Goal: Information Seeking & Learning: Learn about a topic

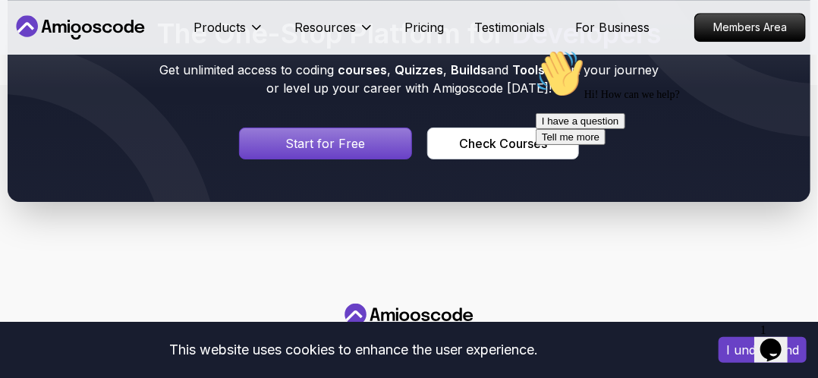
scroll to position [1558, 0]
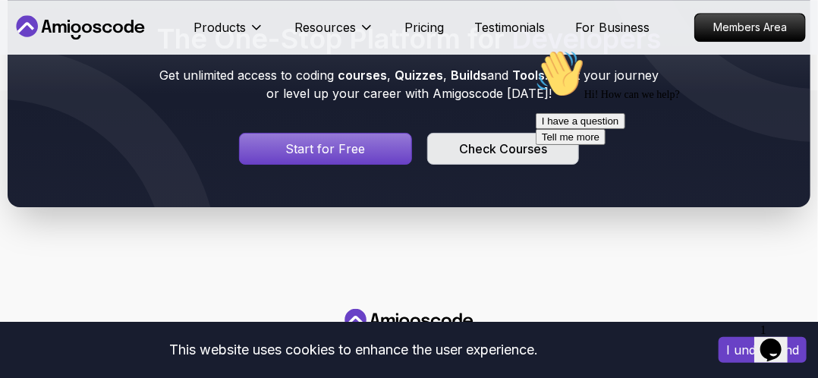
click at [477, 156] on div "Check Courses" at bounding box center [503, 149] width 88 height 18
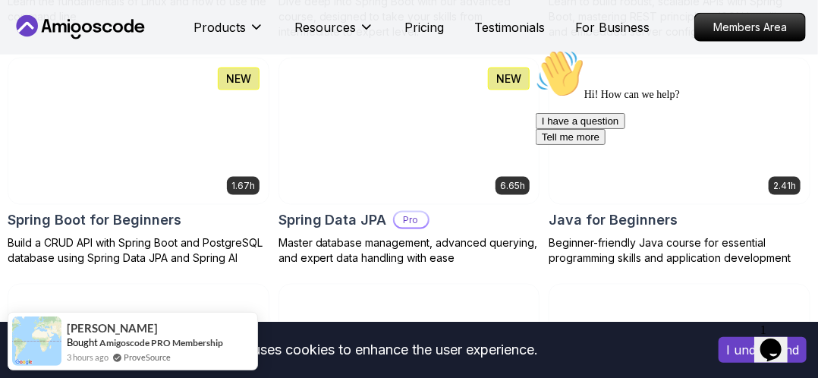
scroll to position [718, 0]
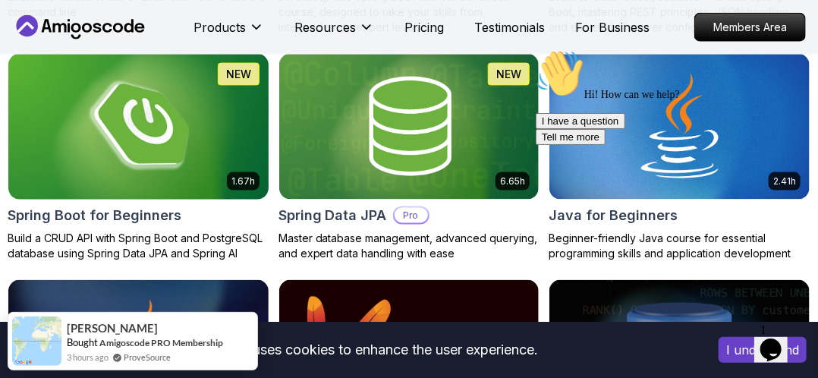
click at [181, 127] on img at bounding box center [138, 126] width 273 height 153
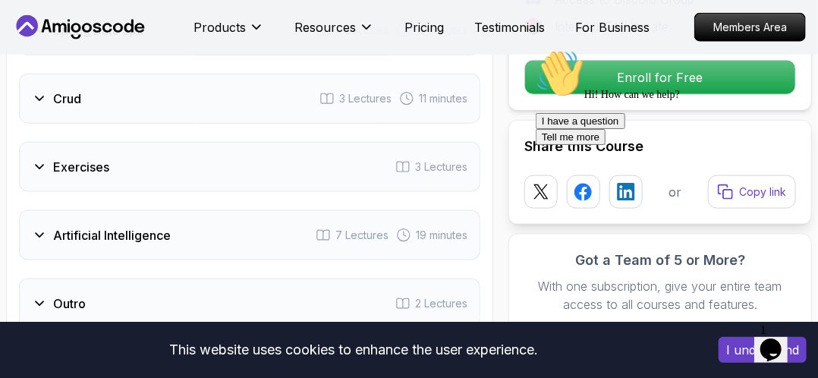
scroll to position [2681, 0]
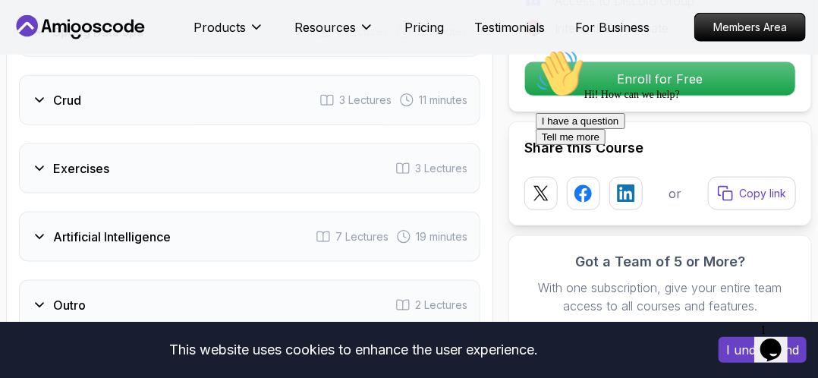
click at [633, 81] on div "Hi! How can we help? I have a question Tell me more" at bounding box center [671, 97] width 273 height 96
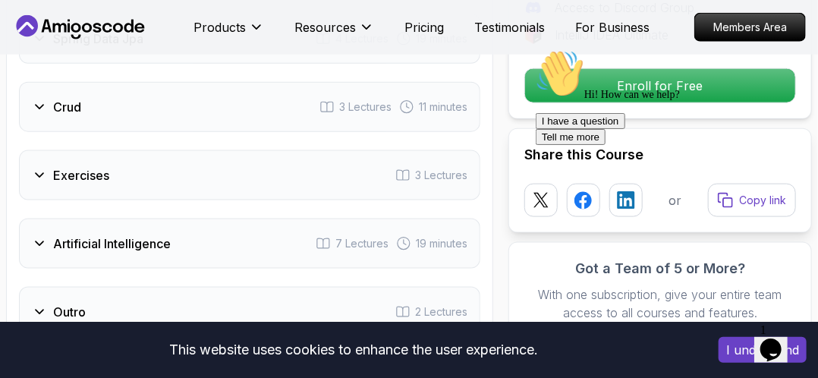
scroll to position [2677, 0]
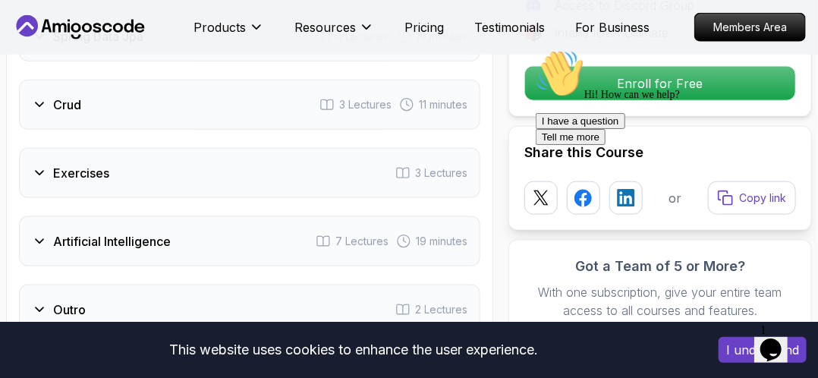
click at [593, 88] on div "Hi! How can we help? I have a question Tell me more" at bounding box center [671, 97] width 273 height 96
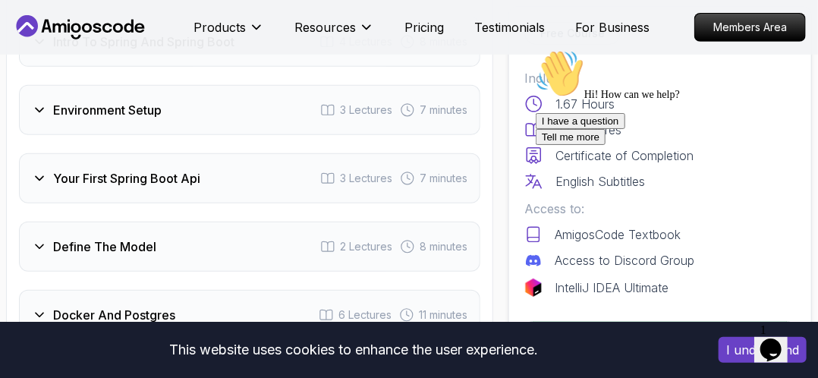
scroll to position [2656, 0]
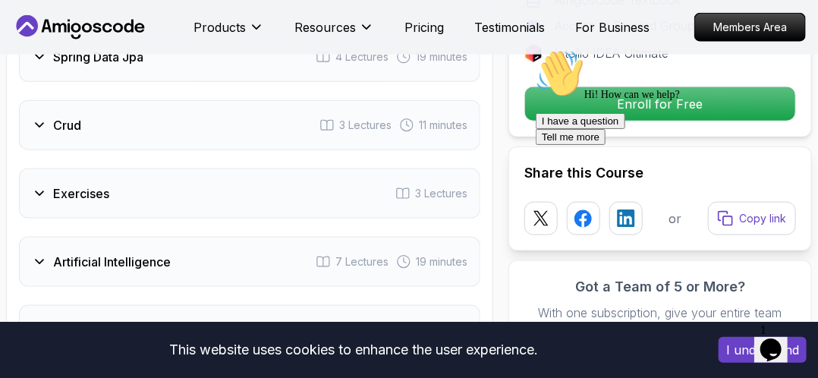
click at [619, 113] on div "Hi! How can we help? I have a question Tell me more" at bounding box center [671, 97] width 273 height 96
click at [553, 105] on div "Hi! How can we help? I have a question Tell me more" at bounding box center [671, 97] width 273 height 96
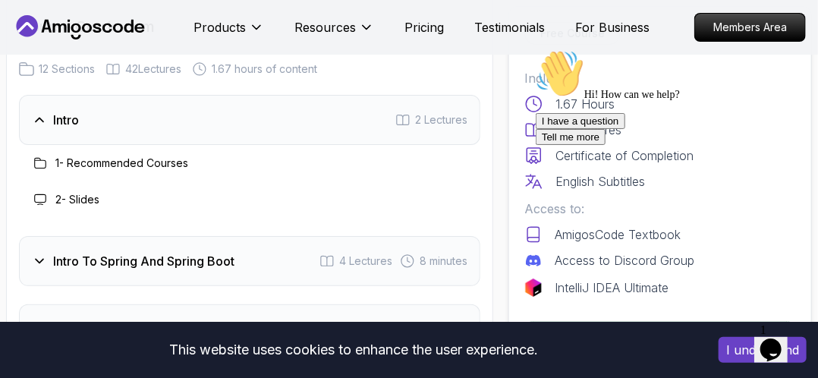
scroll to position [2039, 0]
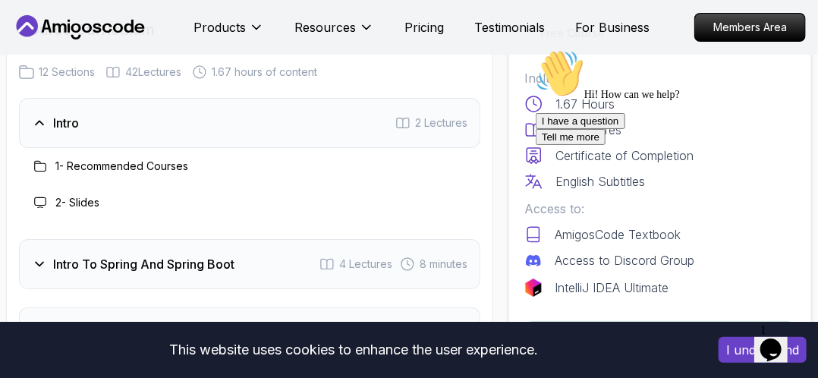
click at [322, 250] on div "Intro To Spring And Spring Boot 4 Lectures 8 minutes" at bounding box center [249, 264] width 461 height 50
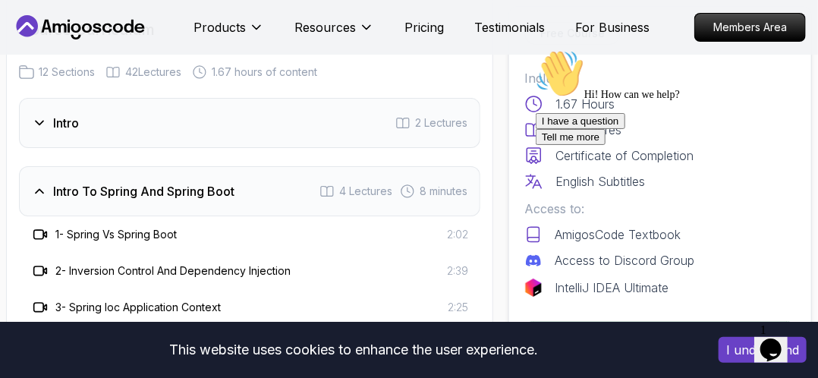
click at [151, 140] on div "Intro 2 Lectures" at bounding box center [249, 123] width 461 height 50
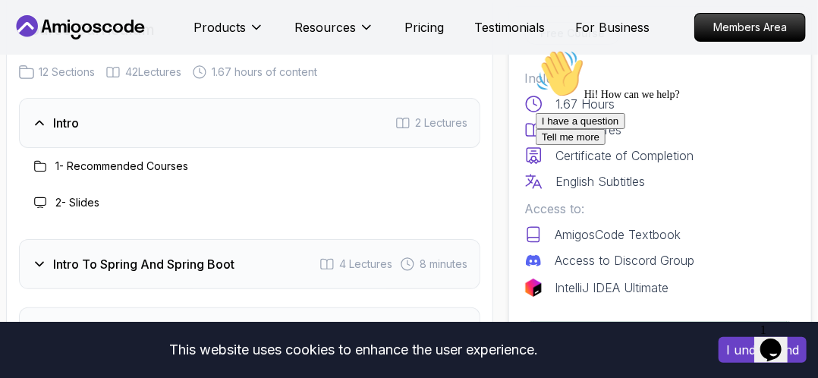
click at [153, 159] on h3 "1 - Recommended Courses" at bounding box center [121, 166] width 133 height 15
click at [40, 167] on icon at bounding box center [40, 166] width 12 height 12
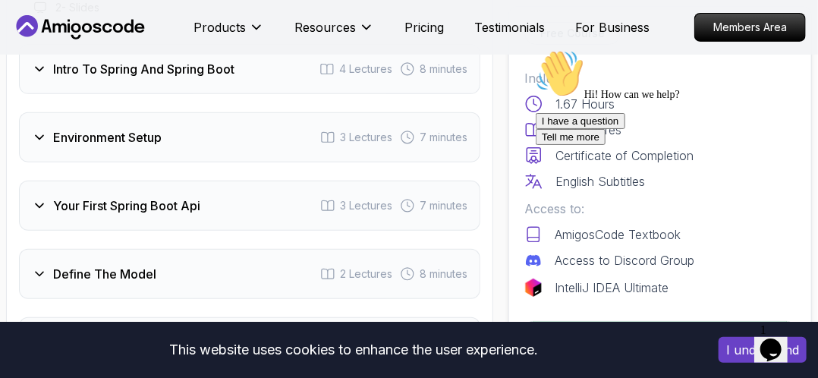
scroll to position [2302, 0]
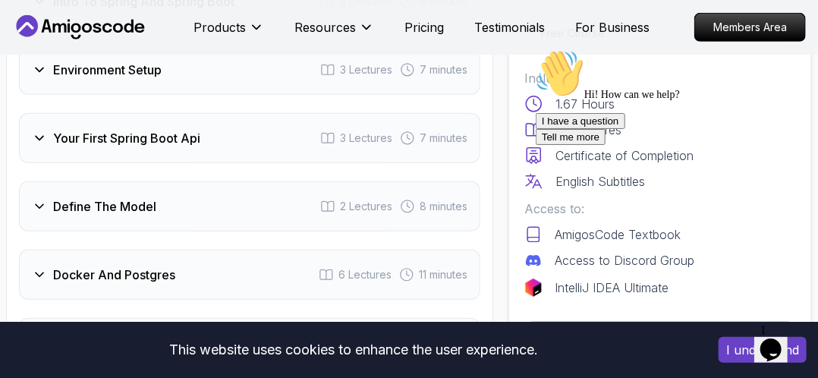
click at [535, 49] on icon "Chat attention grabber" at bounding box center [535, 49] width 0 height 0
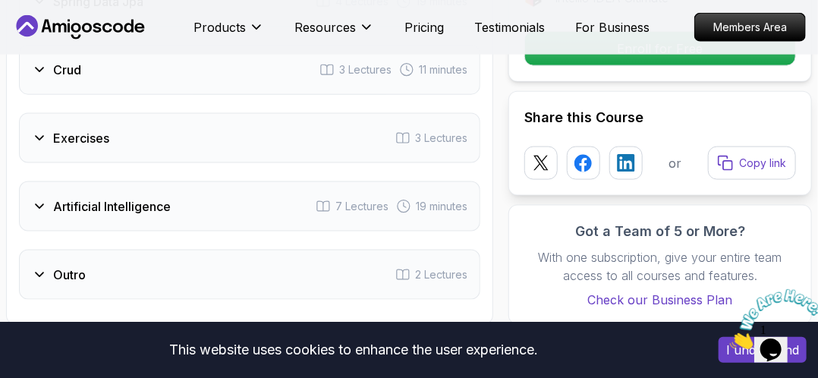
scroll to position [2707, 0]
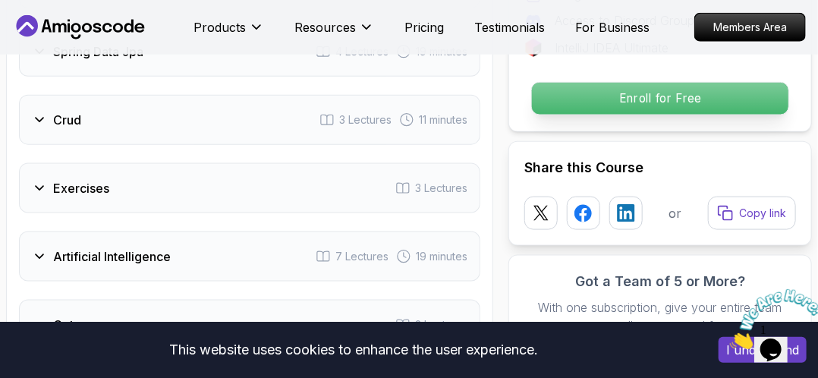
click at [656, 111] on button "Enroll for Free" at bounding box center [660, 98] width 258 height 33
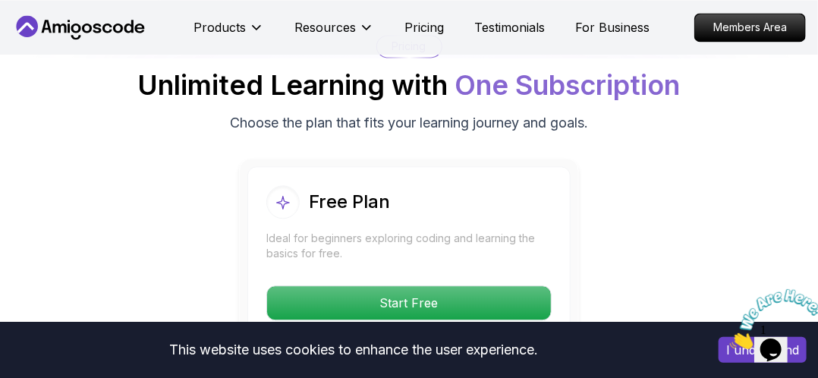
scroll to position [3301, 0]
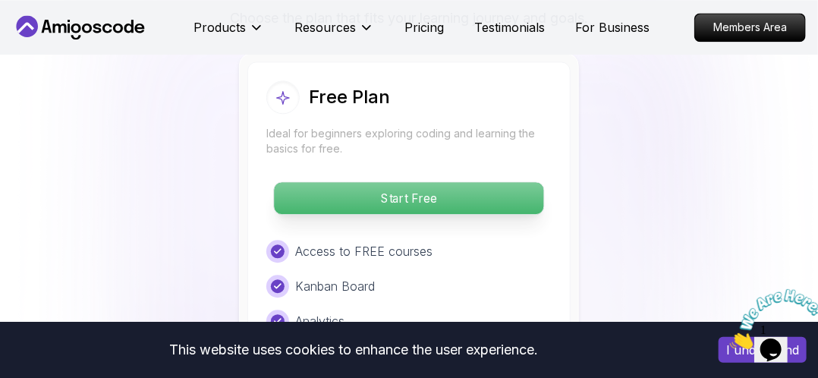
click at [507, 192] on p "Start Free" at bounding box center [408, 198] width 269 height 32
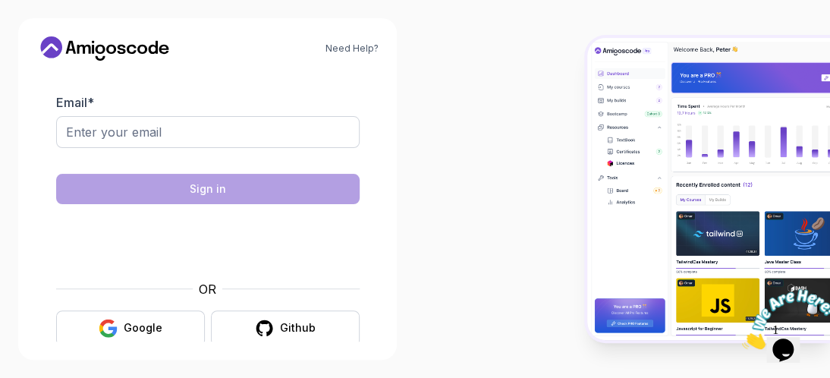
scroll to position [45, 0]
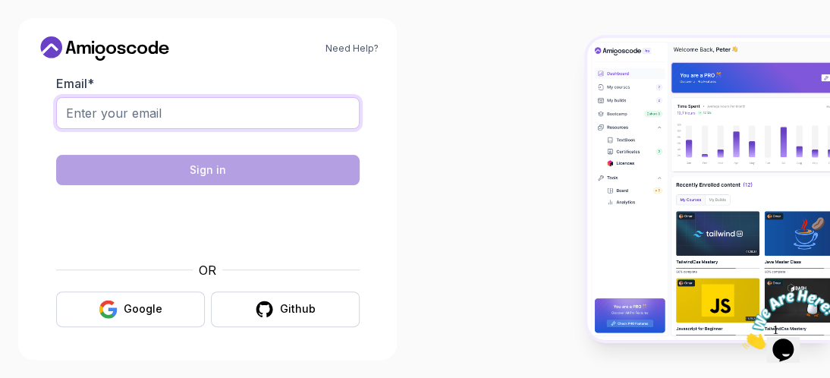
click at [244, 112] on input "Email *" at bounding box center [208, 113] width 304 height 32
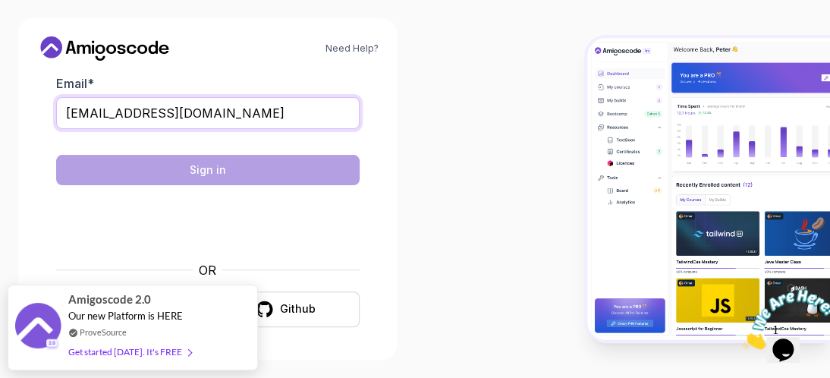
type input "fatihabelhaj143@gmail.com"
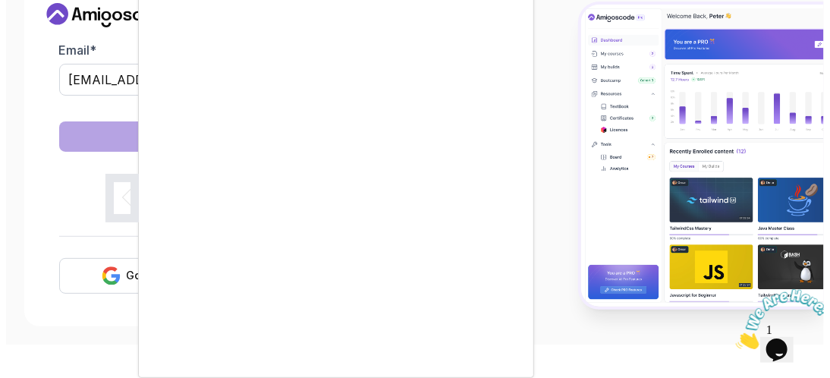
scroll to position [0, 0]
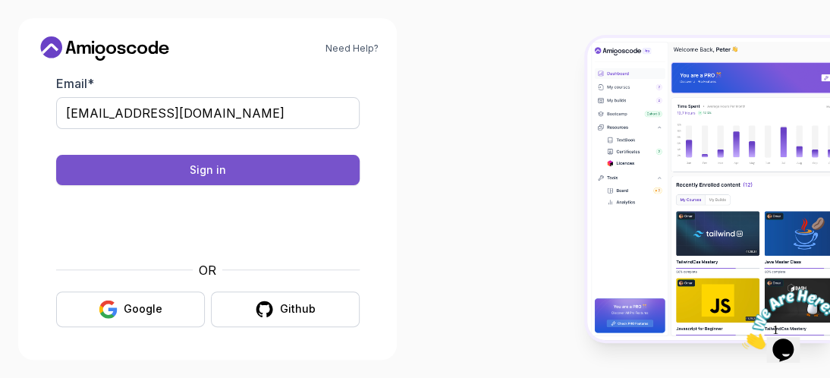
click at [197, 165] on div "Sign in" at bounding box center [208, 169] width 36 height 15
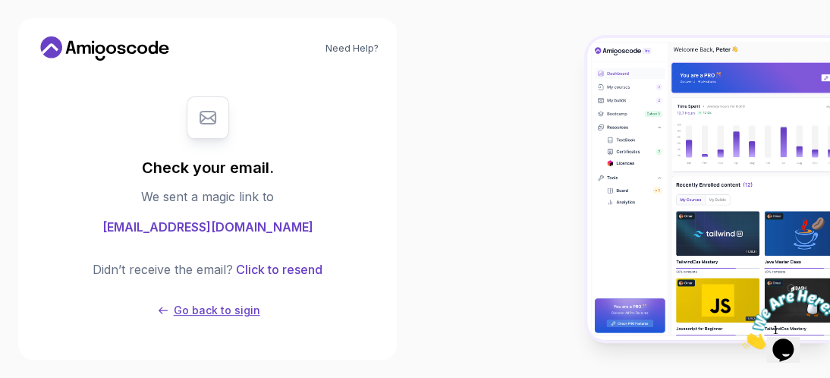
click at [210, 310] on p "Go back to sigin" at bounding box center [217, 310] width 87 height 15
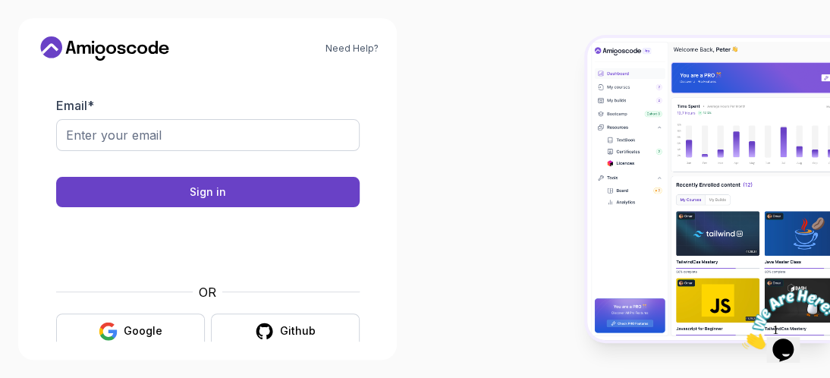
scroll to position [45, 0]
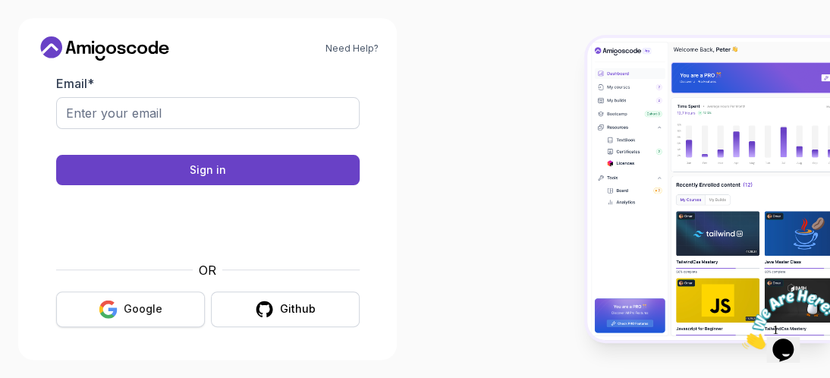
click at [170, 307] on button "Google" at bounding box center [130, 309] width 149 height 36
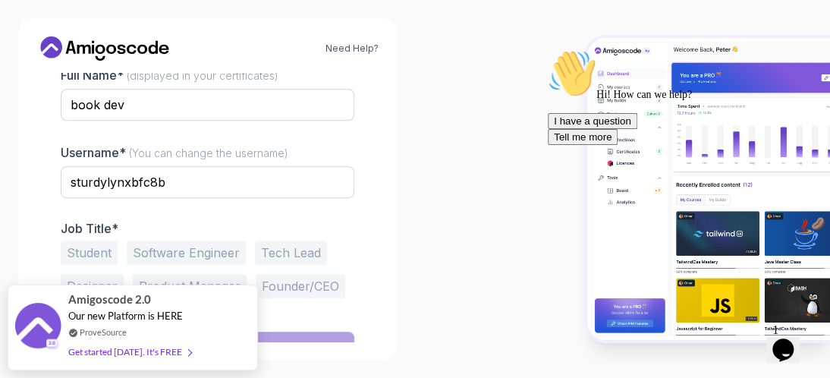
scroll to position [304, 0]
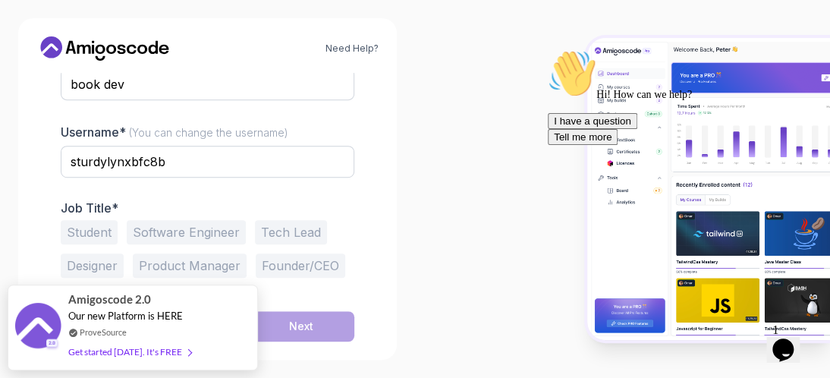
click at [334, 228] on div "Student Software Engineer Tech Lead Designer Product Manager Founder/CEO Other" at bounding box center [208, 265] width 294 height 91
click at [102, 235] on button "Student" at bounding box center [89, 232] width 57 height 24
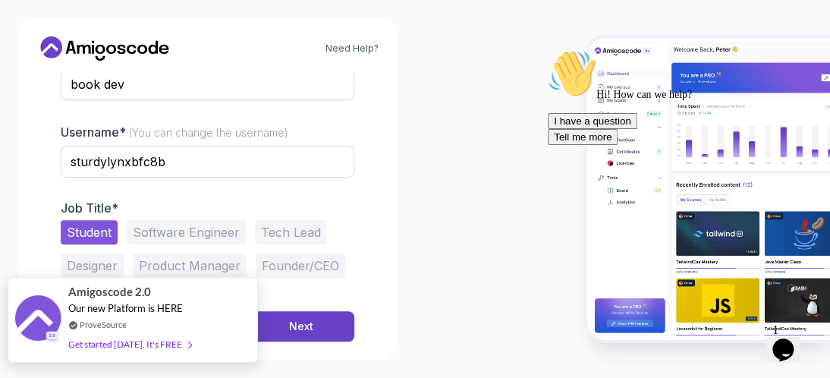
click at [182, 346] on span at bounding box center [186, 343] width 9 height 11
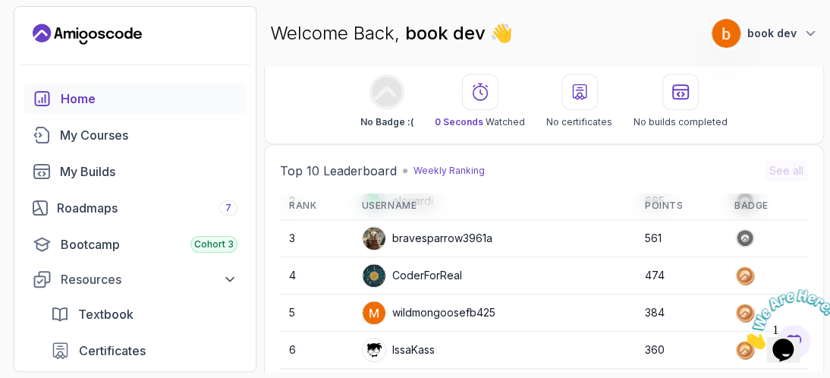
scroll to position [101, 0]
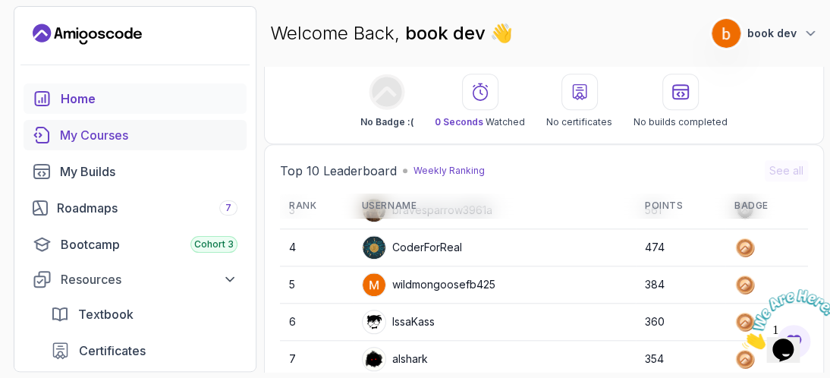
click at [119, 143] on div "My Courses" at bounding box center [149, 135] width 178 height 18
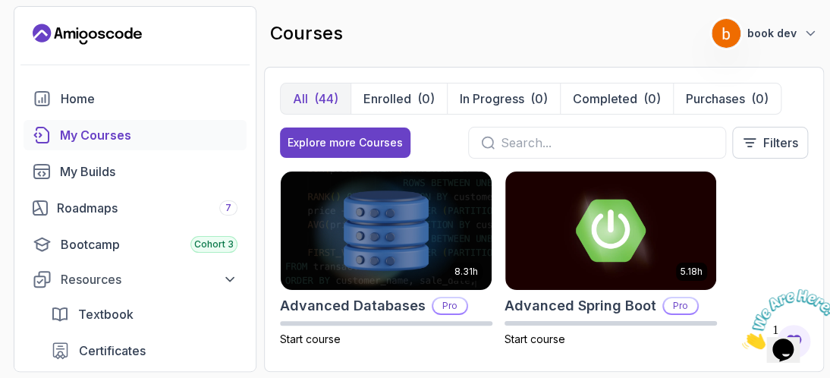
click at [560, 140] on input "text" at bounding box center [607, 143] width 212 height 18
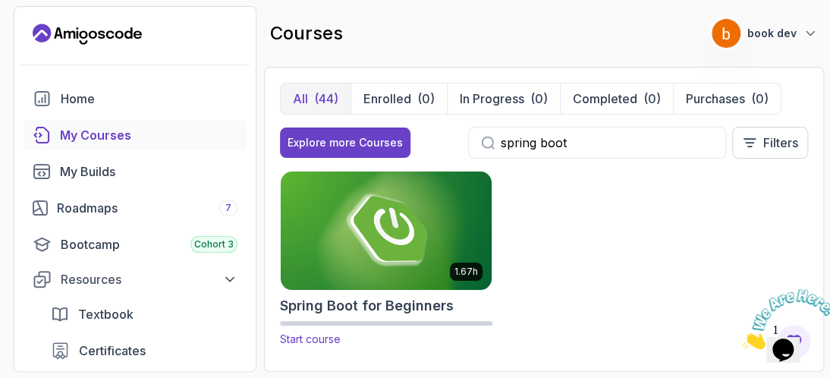
type input "spring boot"
click at [437, 216] on img at bounding box center [386, 230] width 222 height 124
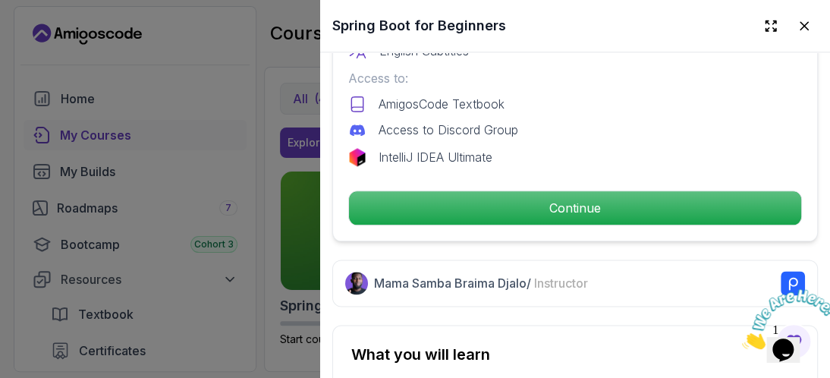
scroll to position [536, 0]
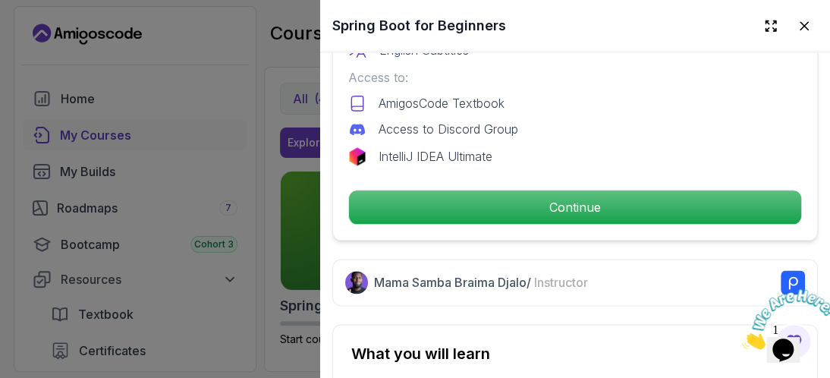
click at [288, 329] on div at bounding box center [415, 189] width 830 height 378
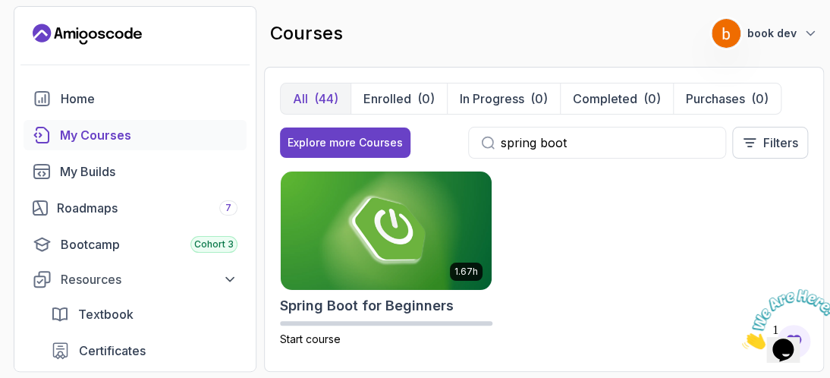
scroll to position [8, 0]
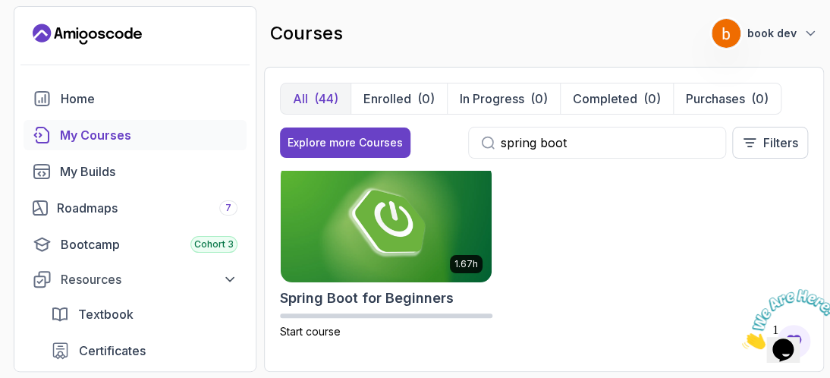
click at [288, 329] on span "Start course" at bounding box center [310, 331] width 61 height 13
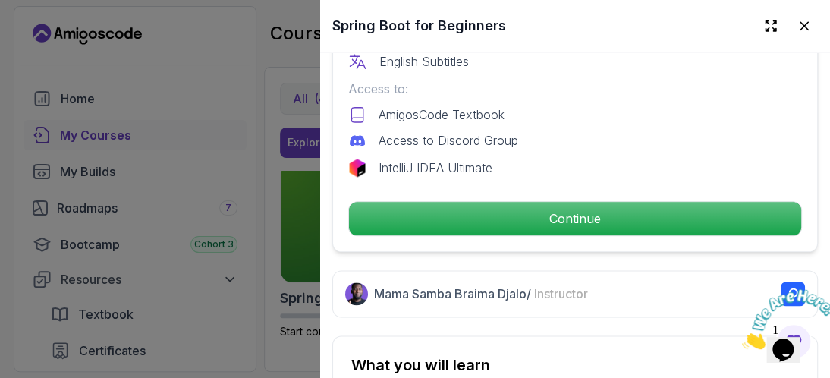
scroll to position [526, 0]
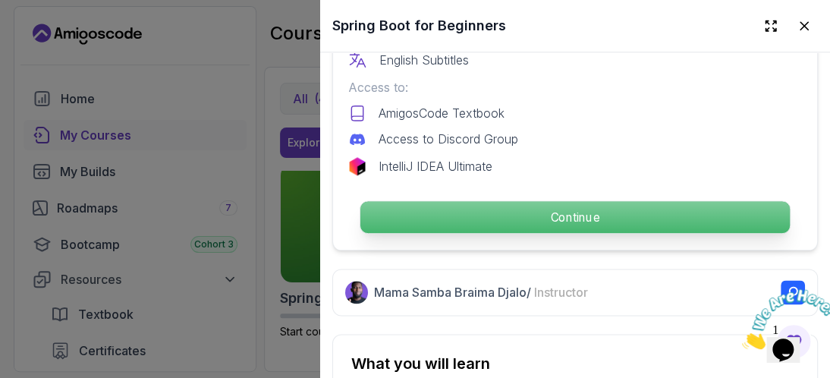
click at [426, 216] on p "Continue" at bounding box center [575, 217] width 430 height 32
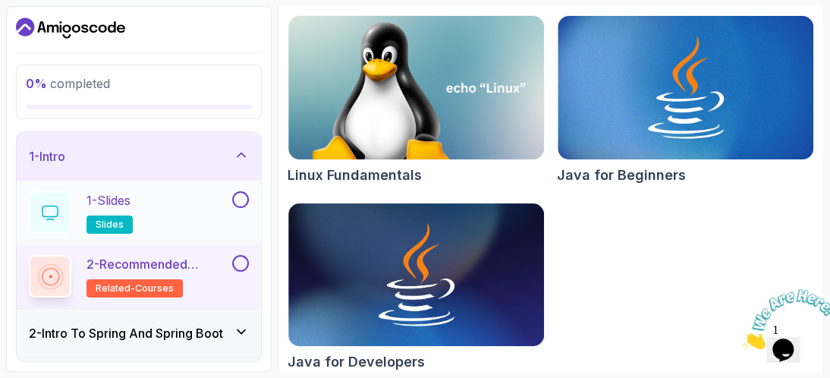
click at [187, 215] on div "1 - Slides slides" at bounding box center [129, 212] width 200 height 42
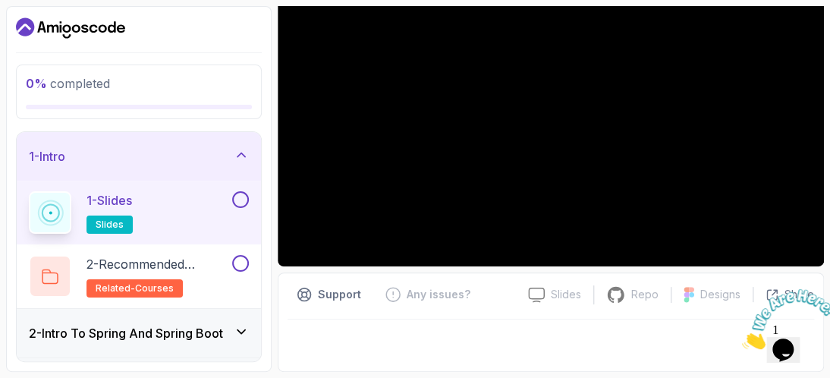
scroll to position [175, 0]
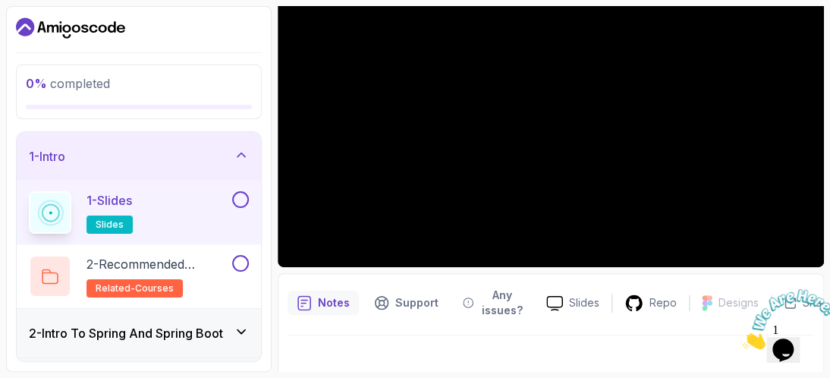
click at [120, 224] on span "slides" at bounding box center [110, 225] width 28 height 12
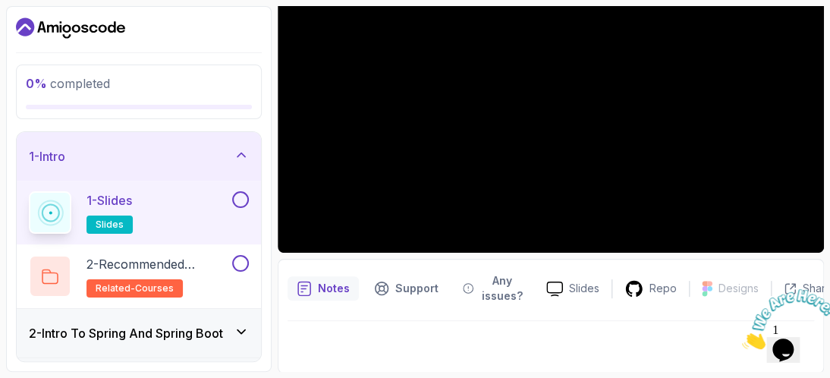
scroll to position [190, 0]
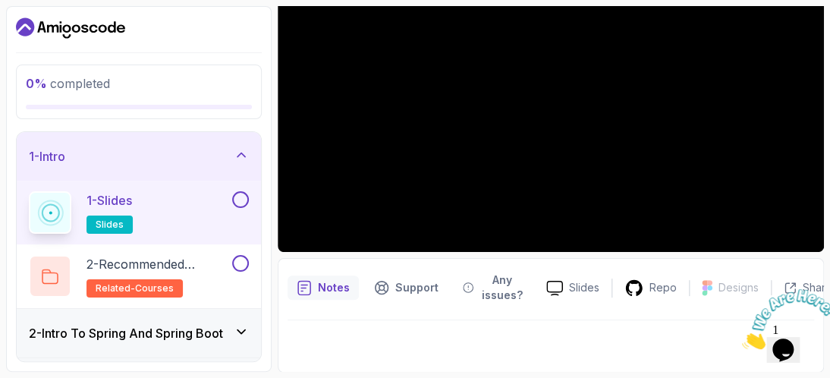
click at [238, 332] on icon at bounding box center [241, 331] width 15 height 15
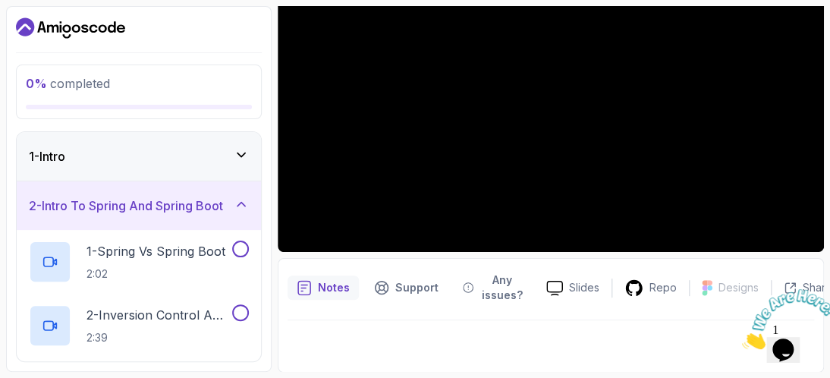
scroll to position [185, 0]
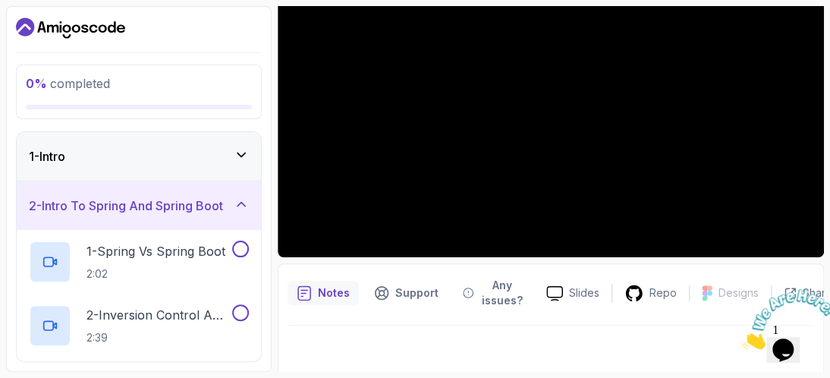
click at [239, 198] on icon at bounding box center [241, 204] width 15 height 15
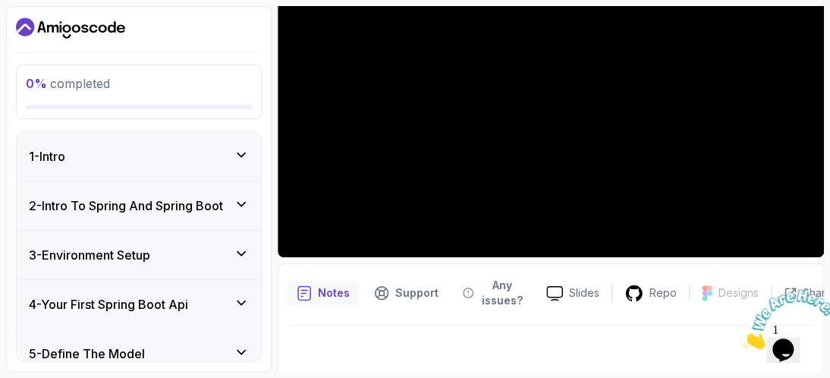
click at [239, 198] on icon at bounding box center [241, 204] width 15 height 15
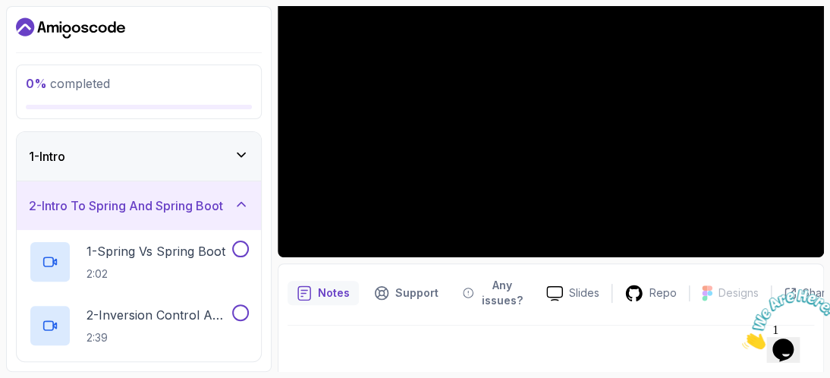
click at [243, 158] on icon at bounding box center [241, 154] width 15 height 15
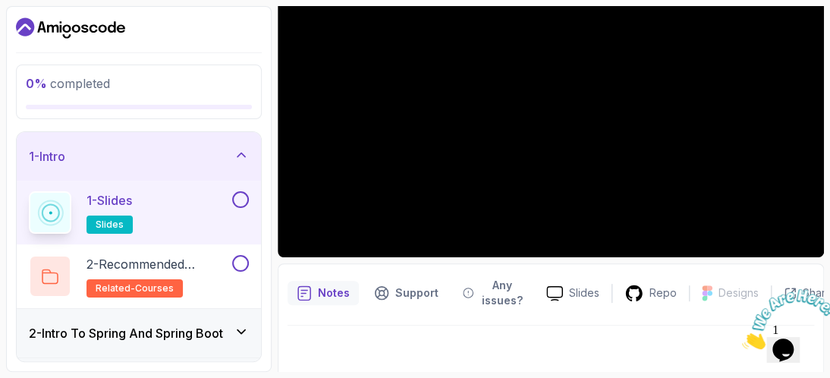
click at [239, 200] on button at bounding box center [240, 199] width 17 height 17
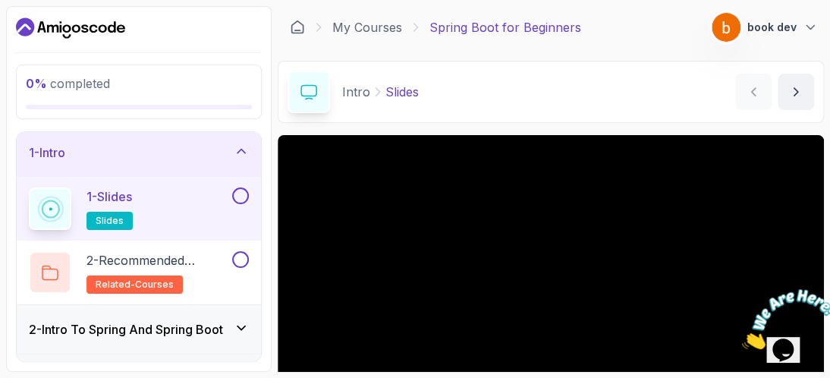
scroll to position [5, 0]
click at [239, 191] on icon at bounding box center [241, 194] width 14 height 15
click at [238, 194] on button at bounding box center [240, 195] width 17 height 17
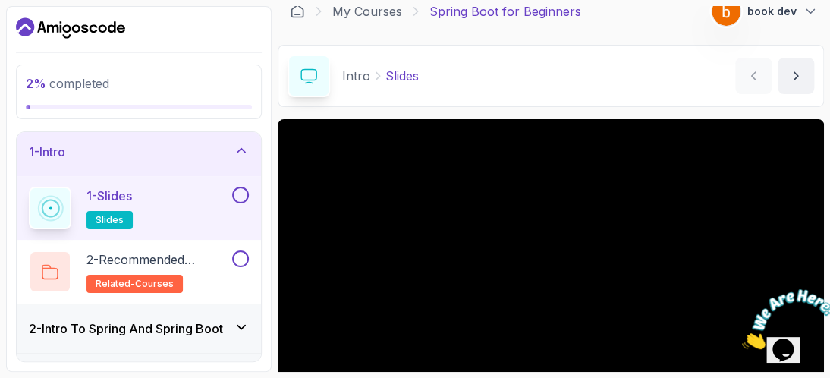
scroll to position [20, 0]
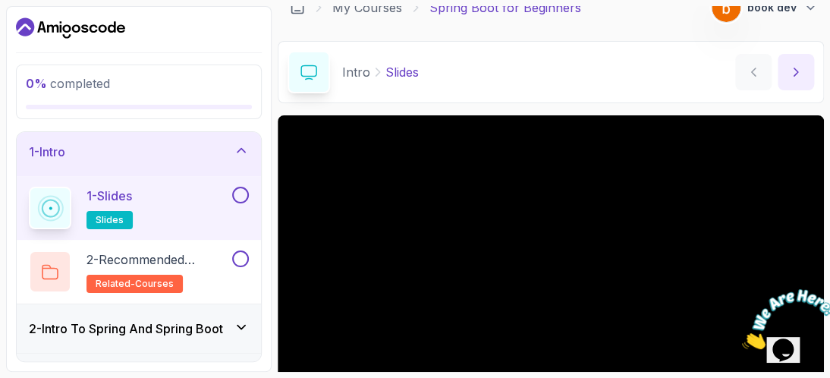
click at [801, 74] on icon "next content" at bounding box center [796, 72] width 15 height 15
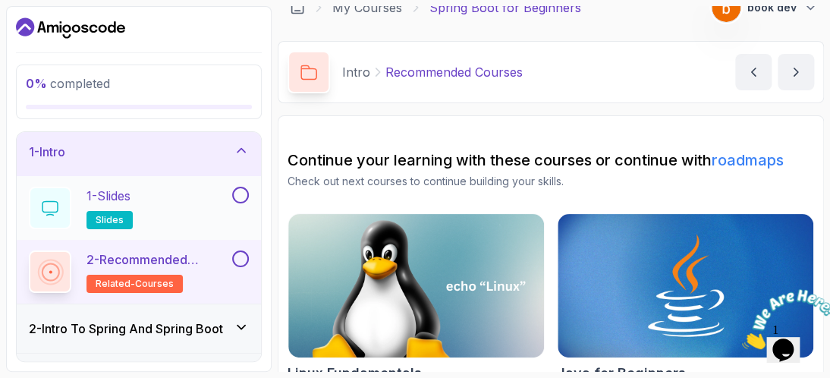
click at [242, 200] on button at bounding box center [240, 195] width 17 height 17
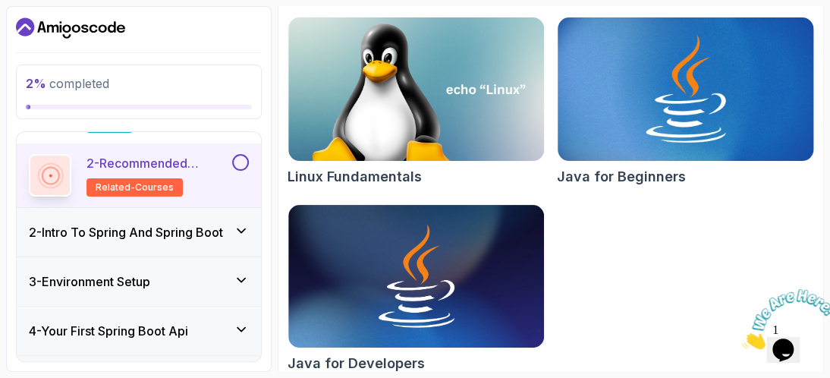
scroll to position [232, 0]
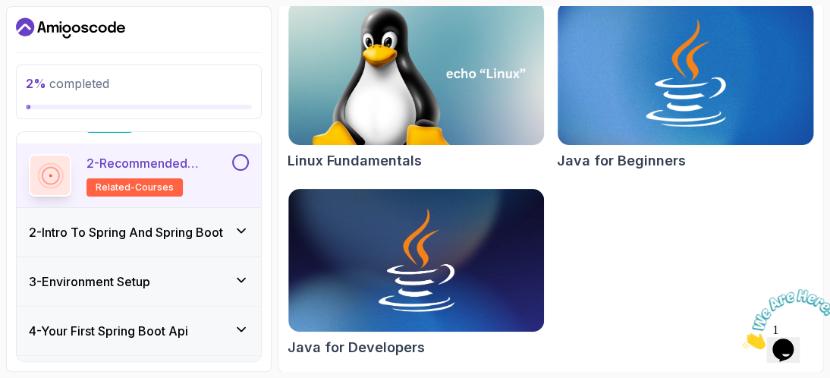
click at [677, 134] on img at bounding box center [686, 73] width 269 height 150
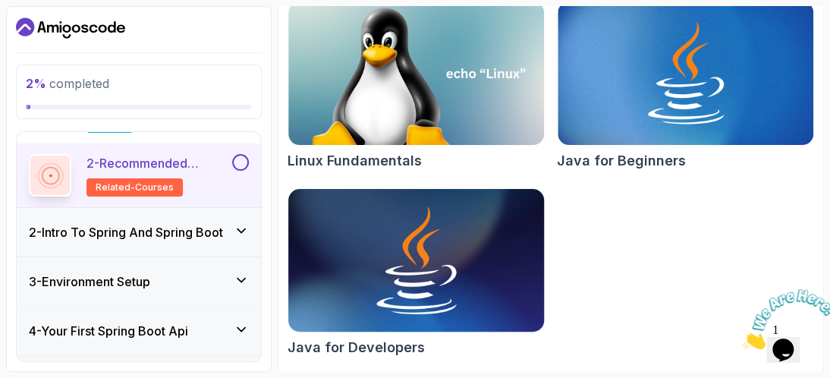
click at [393, 297] on img at bounding box center [416, 260] width 269 height 150
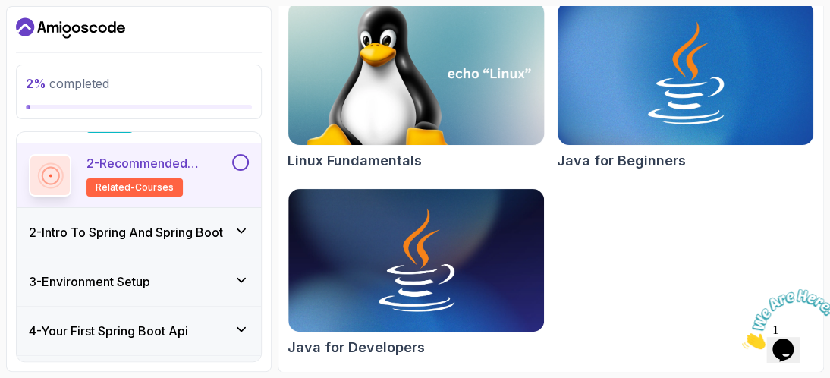
click at [421, 80] on img at bounding box center [416, 73] width 269 height 150
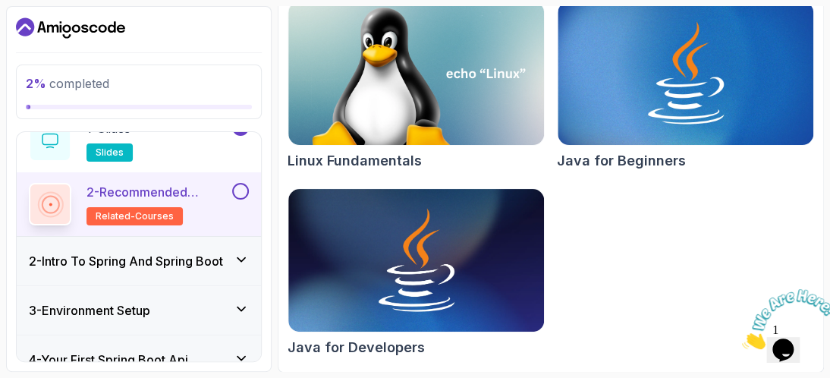
scroll to position [71, 0]
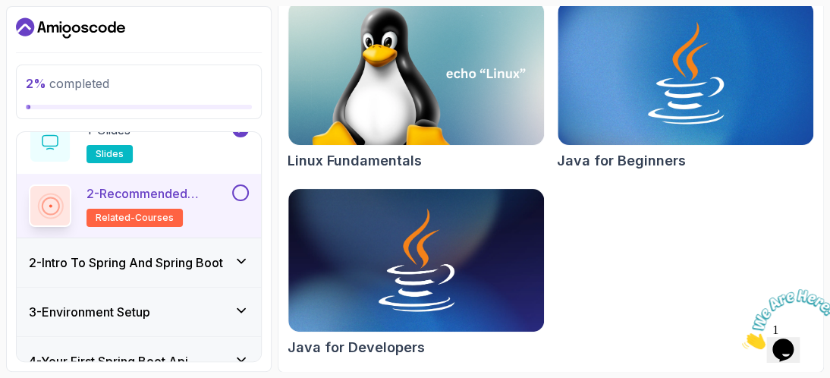
click at [240, 263] on icon at bounding box center [241, 260] width 15 height 15
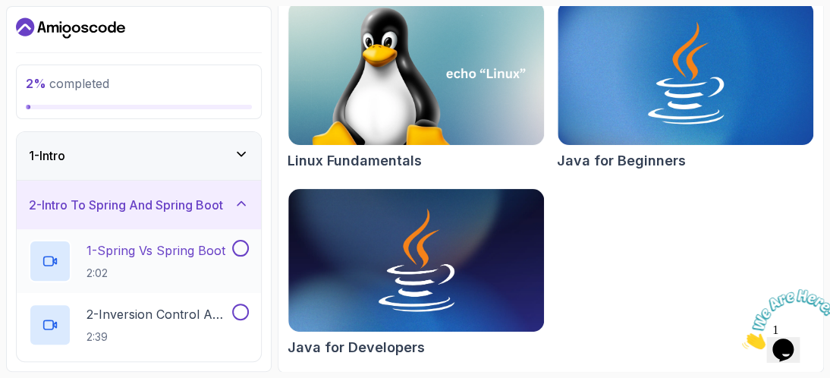
scroll to position [0, 0]
click at [193, 254] on p "1 - Spring Vs Spring Boot" at bounding box center [156, 251] width 139 height 18
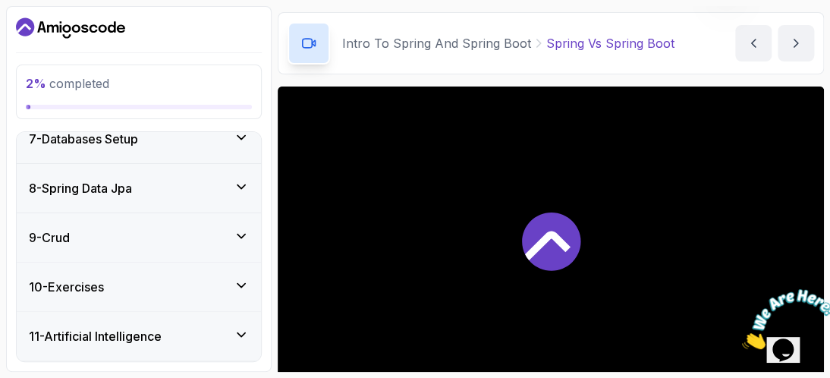
scroll to position [615, 0]
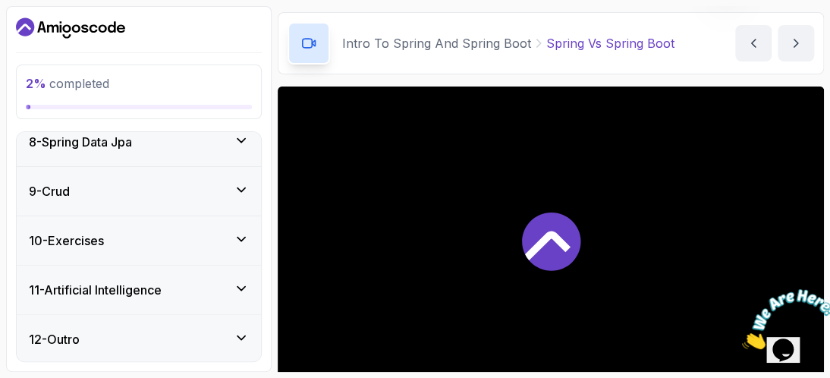
click at [225, 332] on div "12 - Outro" at bounding box center [139, 339] width 220 height 18
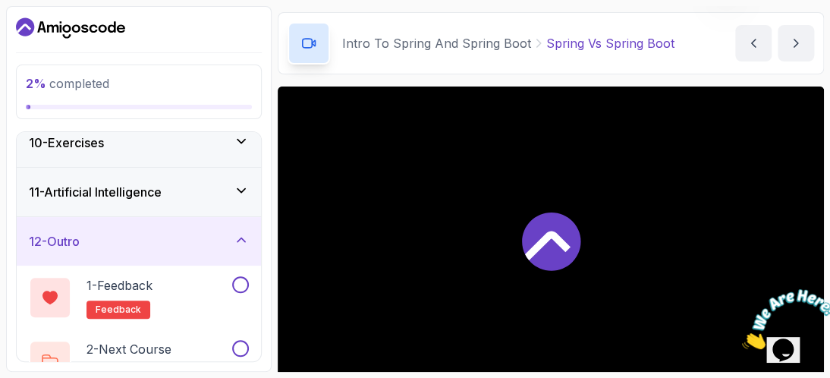
scroll to position [457, 0]
click at [219, 191] on div "11 - Artificial Intelligence" at bounding box center [139, 193] width 220 height 18
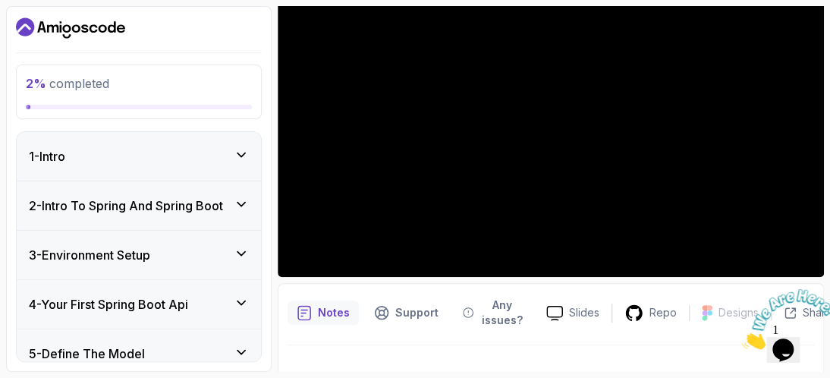
scroll to position [190, 0]
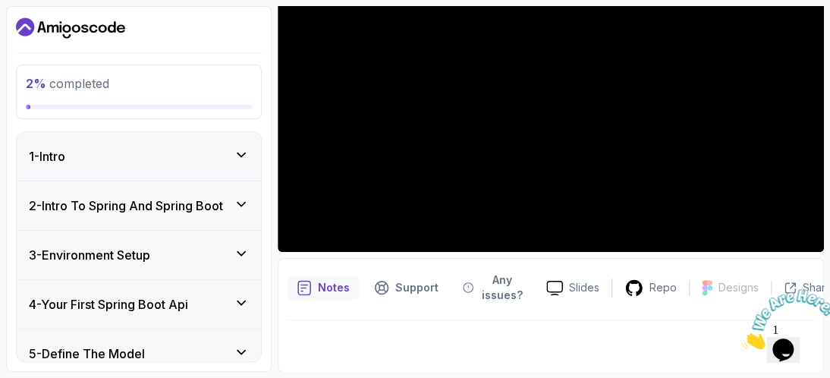
click at [244, 156] on icon at bounding box center [241, 154] width 15 height 15
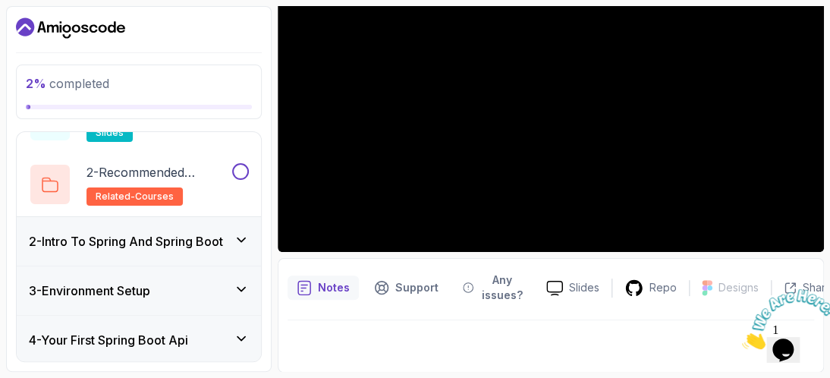
scroll to position [91, 0]
click at [241, 174] on button at bounding box center [240, 172] width 17 height 17
click at [235, 238] on icon at bounding box center [241, 240] width 15 height 15
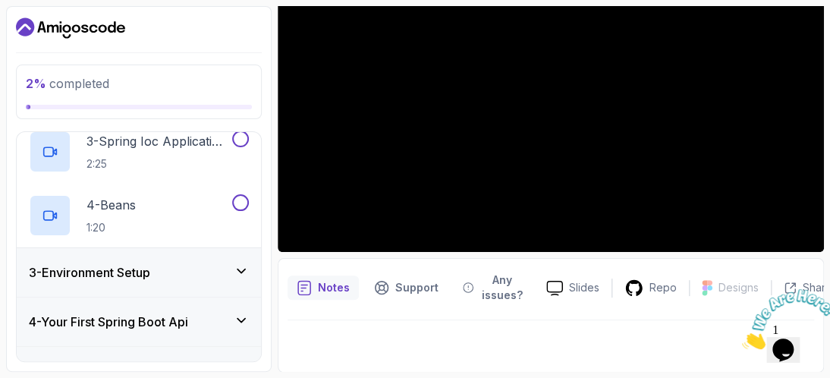
scroll to position [248, 0]
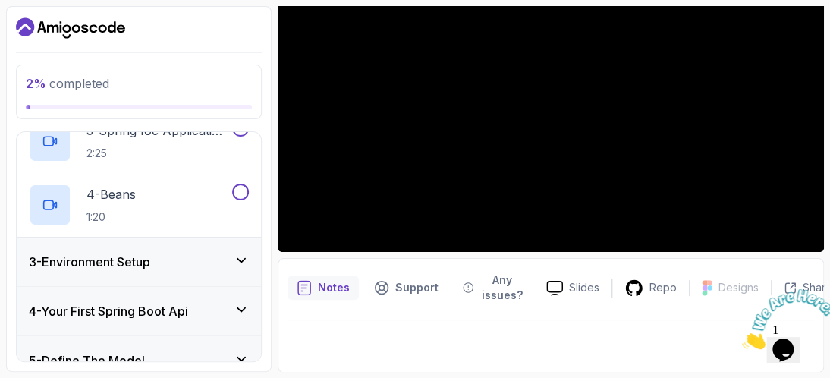
click at [237, 259] on icon at bounding box center [241, 260] width 15 height 15
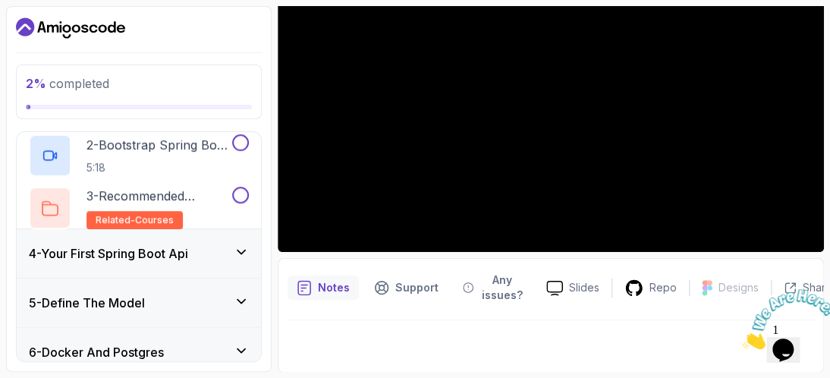
scroll to position [128, 0]
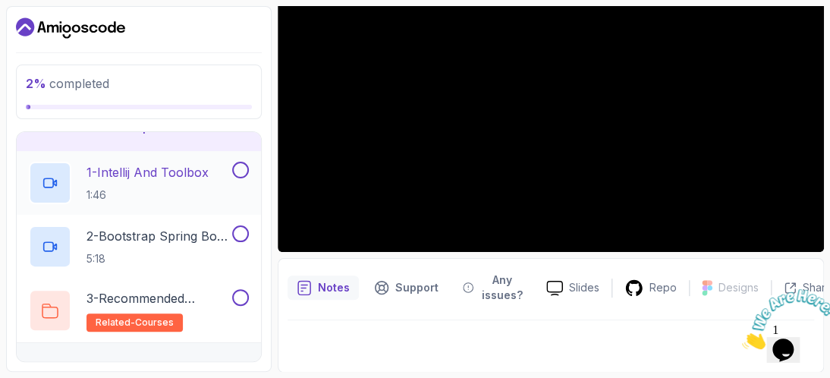
click at [180, 180] on h2 "1 - Intellij And Toolbox 1:46" at bounding box center [148, 182] width 122 height 39
click at [179, 172] on p "1 - Intellij And Toolbox" at bounding box center [148, 172] width 122 height 18
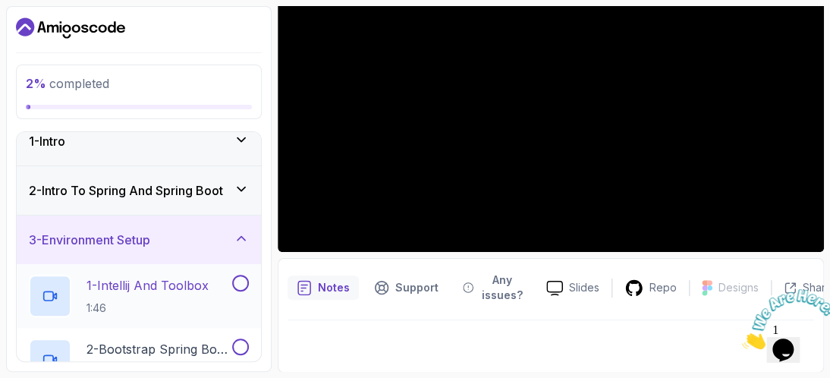
scroll to position [0, 0]
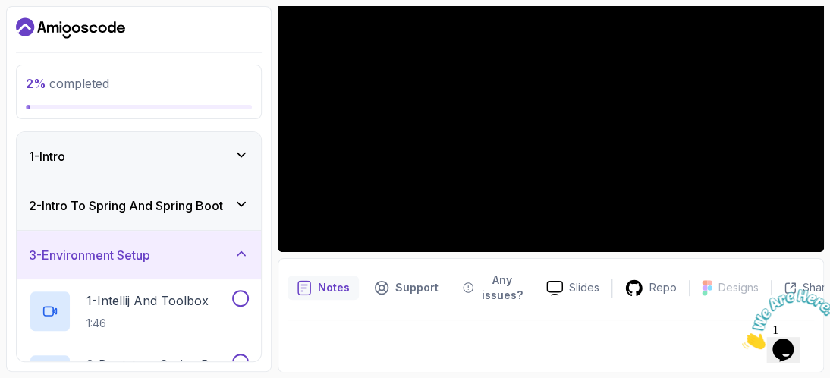
click at [222, 212] on h3 "2 - Intro To Spring And Spring Boot" at bounding box center [126, 206] width 194 height 18
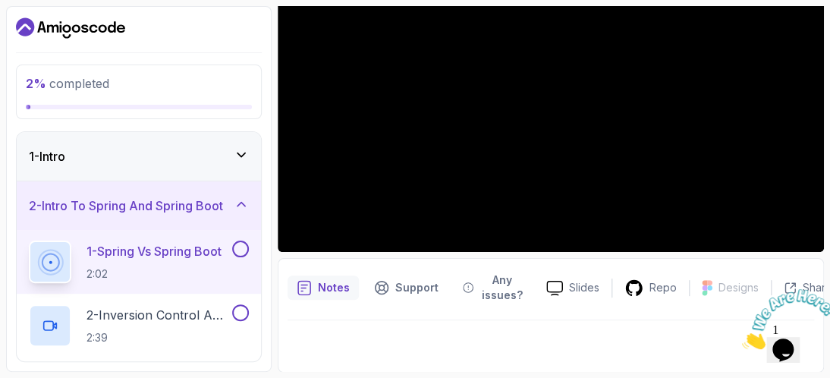
click at [153, 254] on p "1 - Spring Vs Spring Boot" at bounding box center [154, 251] width 135 height 18
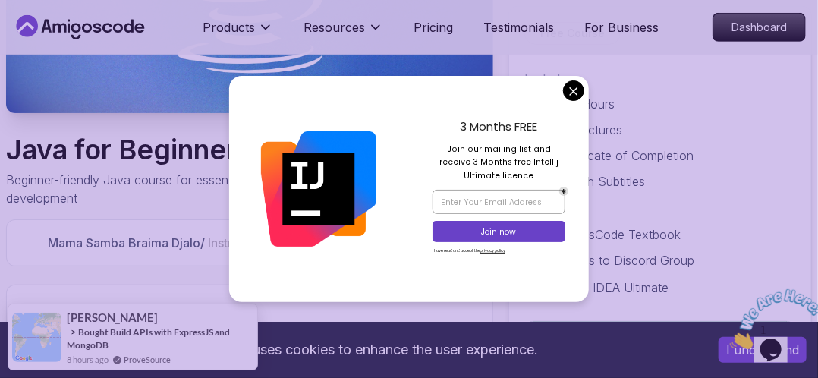
scroll to position [258, 0]
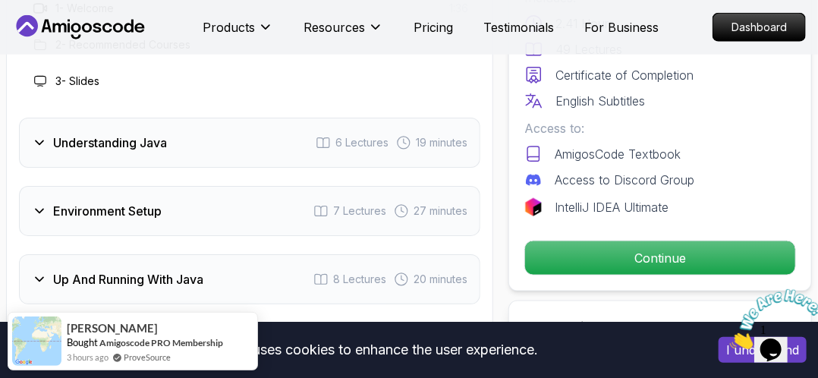
scroll to position [2615, 0]
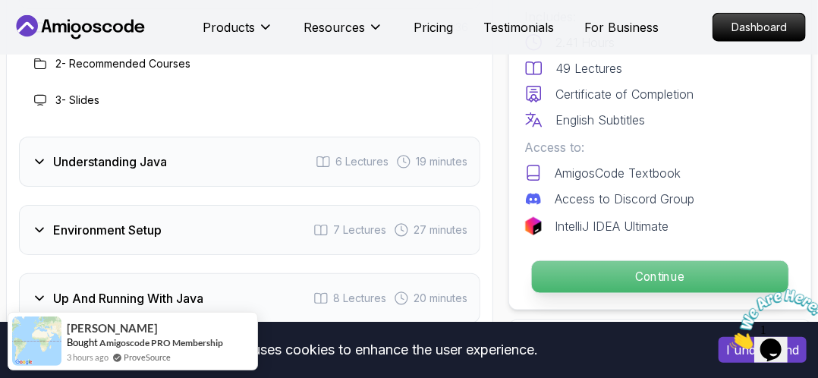
click at [618, 261] on p "Continue" at bounding box center [660, 277] width 257 height 32
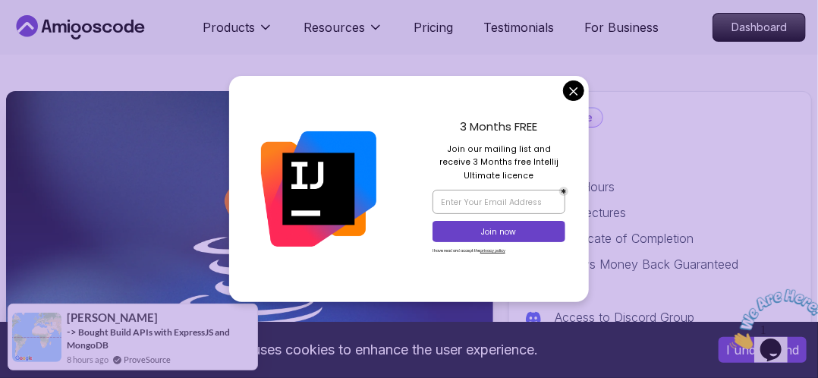
click at [581, 101] on div "3 Months FREE Join our mailing list and receive 3 Months free Intellij Ultimate…" at bounding box center [499, 189] width 180 height 227
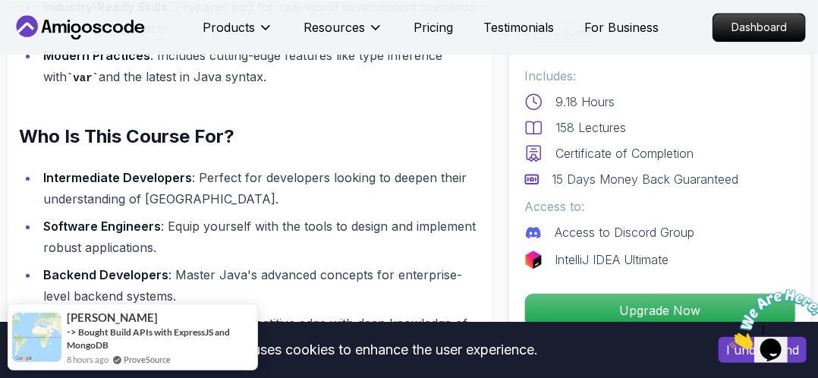
scroll to position [1406, 0]
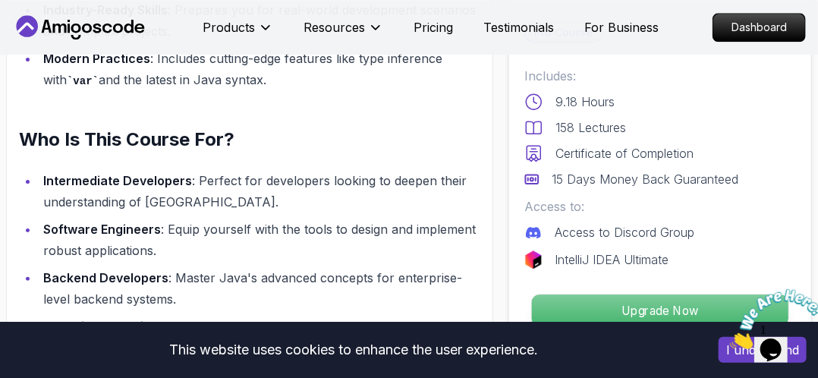
click at [604, 310] on p "Upgrade Now" at bounding box center [660, 310] width 257 height 32
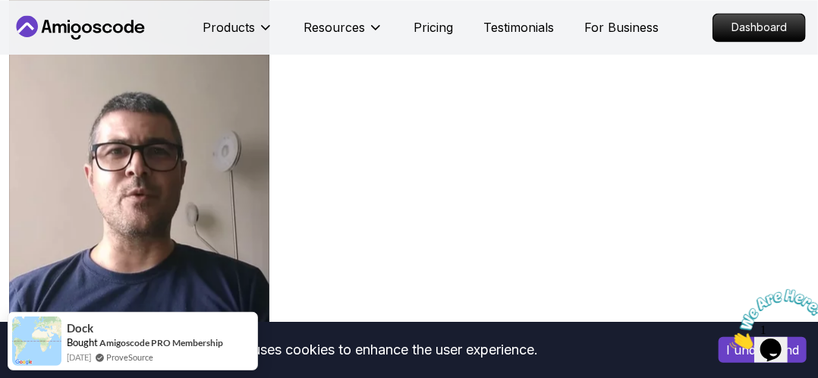
scroll to position [5205, 0]
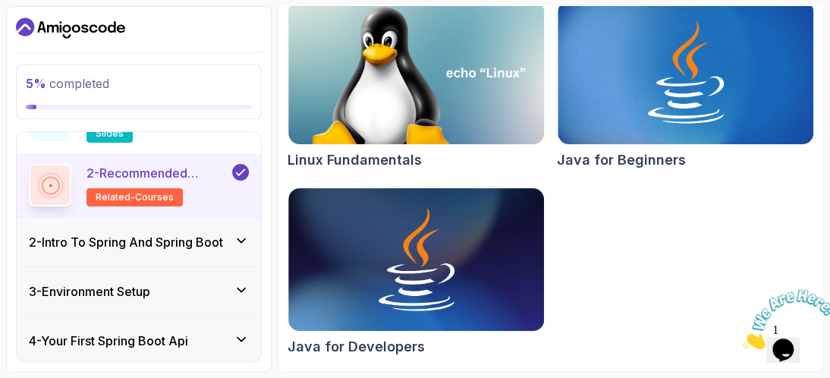
scroll to position [101, 0]
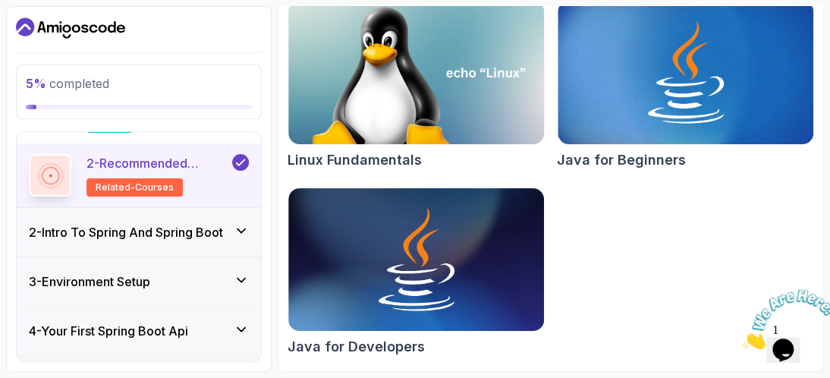
click at [203, 238] on h3 "2 - Intro To Spring And Spring Boot" at bounding box center [126, 232] width 194 height 18
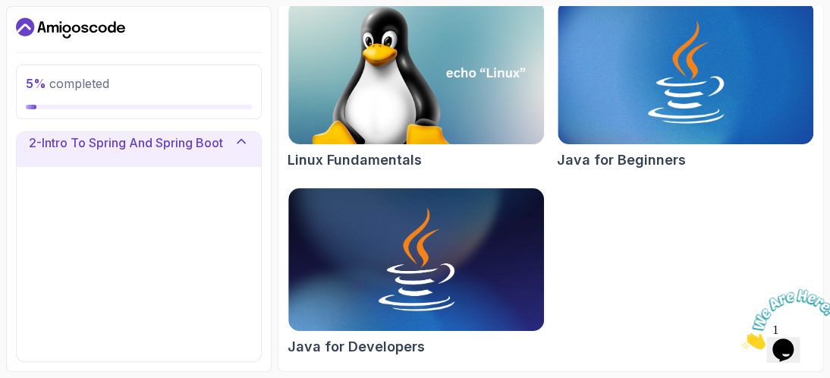
scroll to position [64, 0]
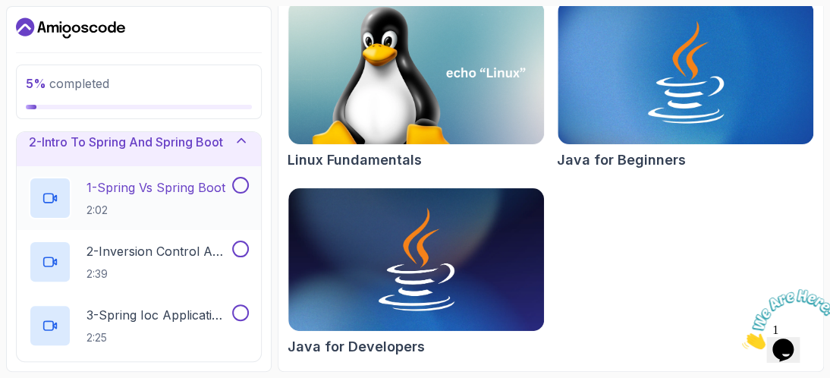
click at [172, 194] on p "1 - Spring Vs Spring Boot" at bounding box center [156, 187] width 139 height 18
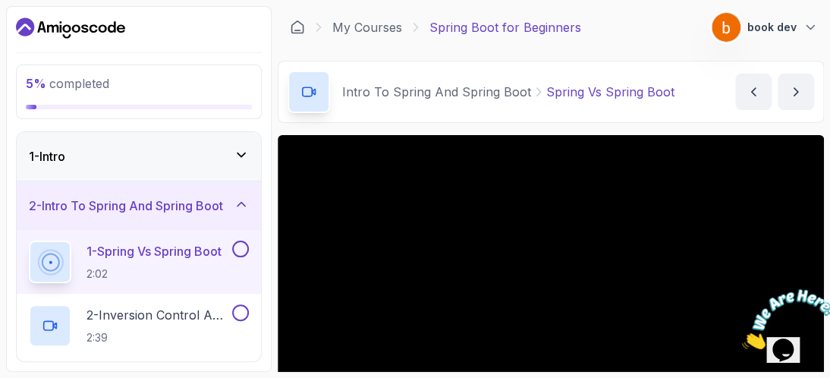
click at [784, 25] on p "book dev" at bounding box center [772, 27] width 49 height 15
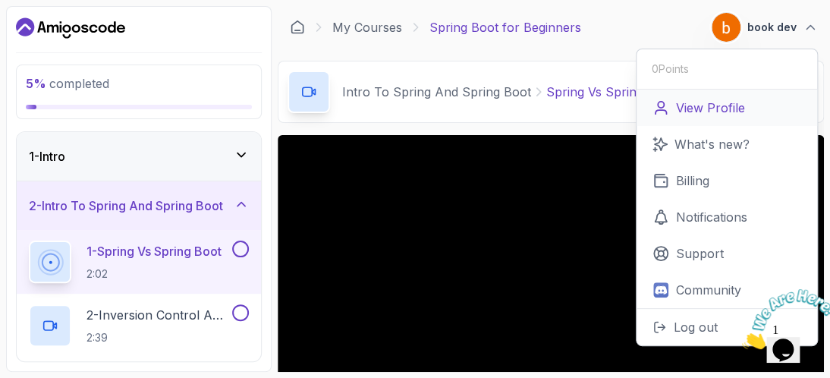
click at [713, 115] on p "View Profile" at bounding box center [710, 108] width 69 height 18
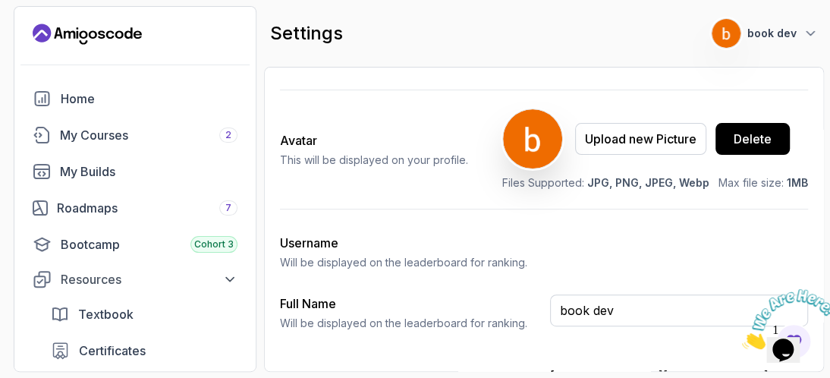
scroll to position [192, 0]
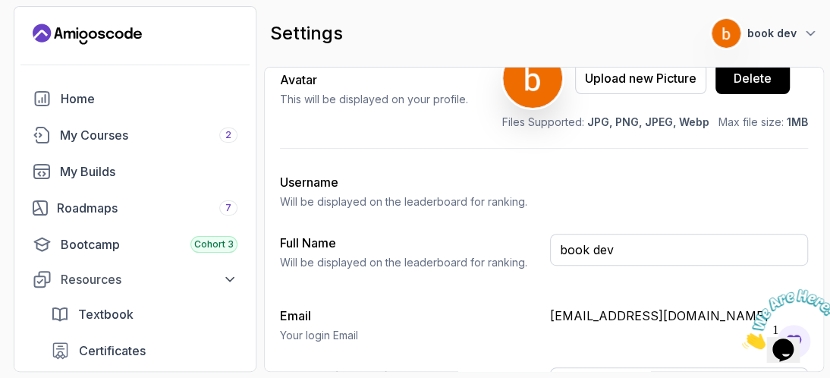
click at [355, 201] on p "Will be displayed on the leaderboard for ranking." at bounding box center [409, 201] width 258 height 15
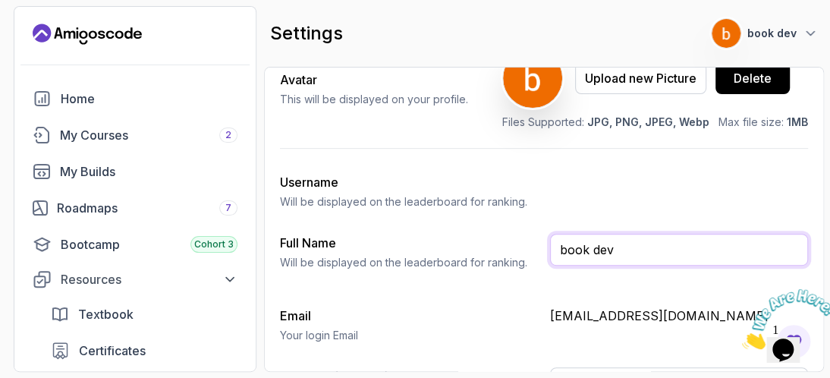
click at [595, 260] on input "book dev" at bounding box center [679, 250] width 258 height 32
click at [626, 259] on input "book dev" at bounding box center [679, 250] width 258 height 32
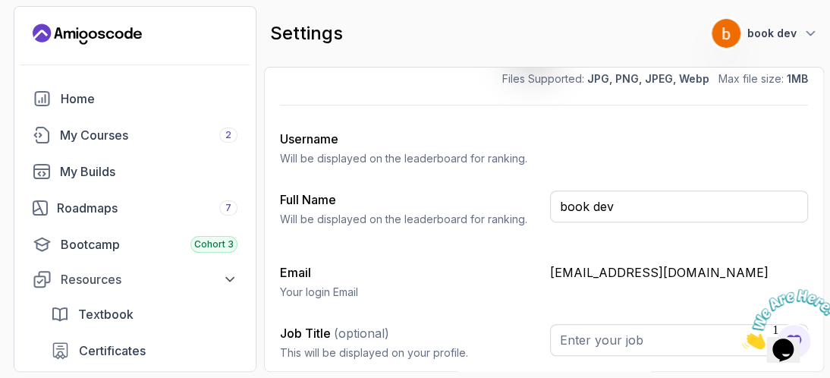
click at [534, 266] on h3 "Email" at bounding box center [409, 272] width 258 height 18
click at [619, 203] on input "book dev" at bounding box center [679, 206] width 258 height 32
type input "b"
type input "f"
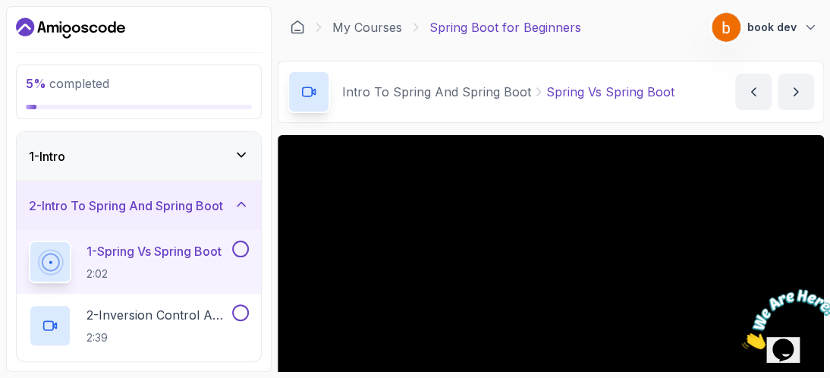
click at [700, 84] on div "Intro To Spring And Spring Boot Spring Vs Spring Boot Spring Vs Spring Boot by …" at bounding box center [551, 92] width 546 height 62
